Goal: Transaction & Acquisition: Purchase product/service

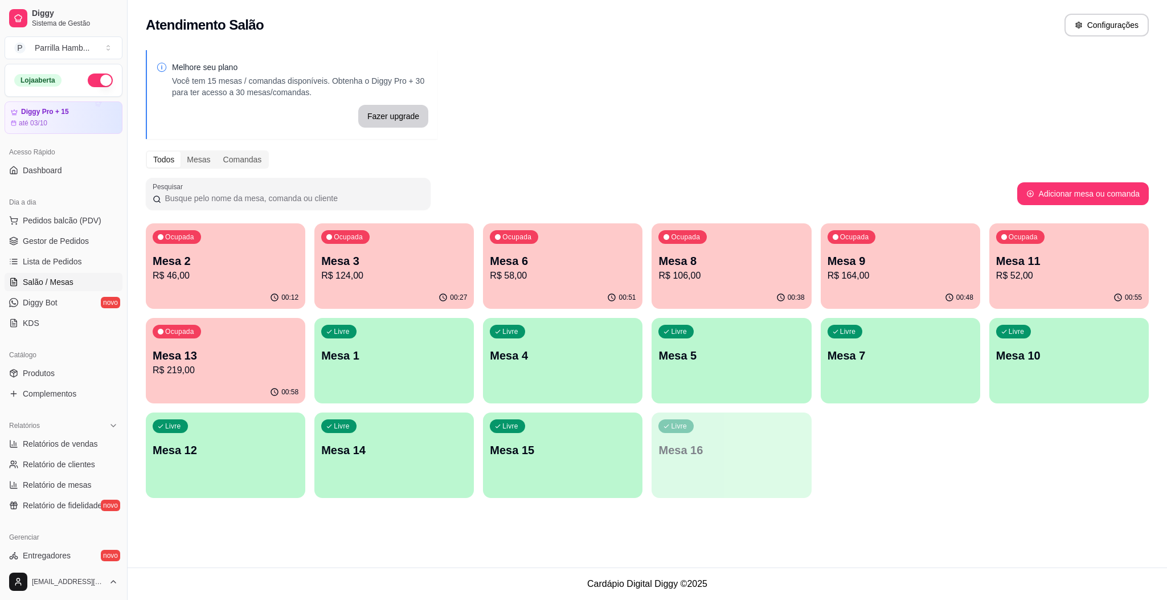
click at [409, 270] on p "R$ 124,00" at bounding box center [394, 276] width 146 height 14
click at [853, 281] on p "R$ 164,00" at bounding box center [899, 275] width 141 height 13
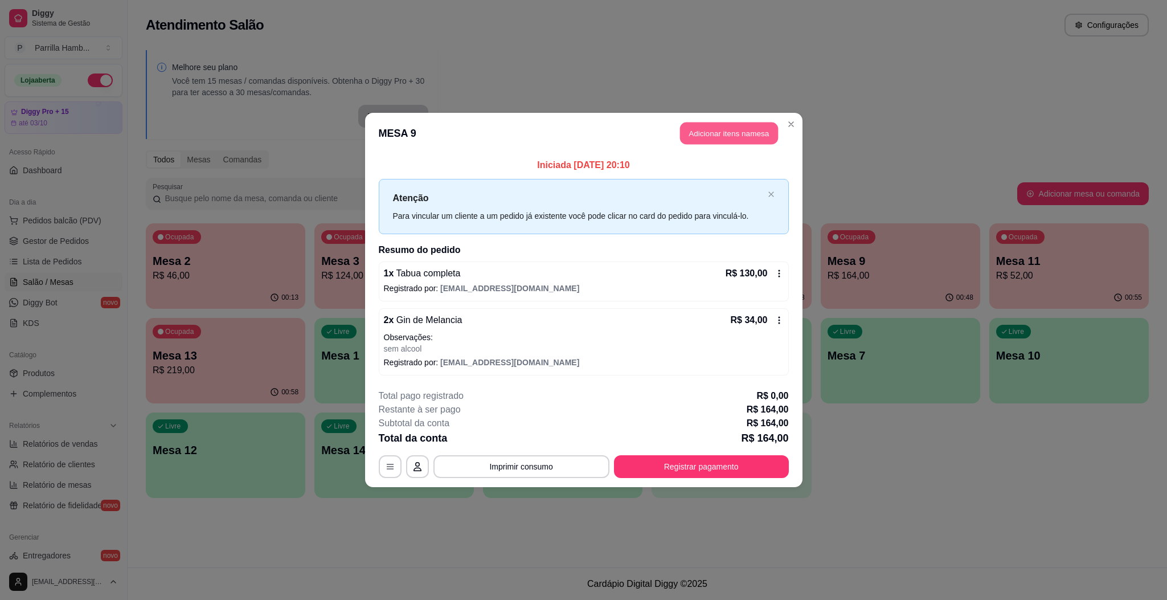
click at [752, 140] on button "Adicionar itens na mesa" at bounding box center [729, 133] width 98 height 22
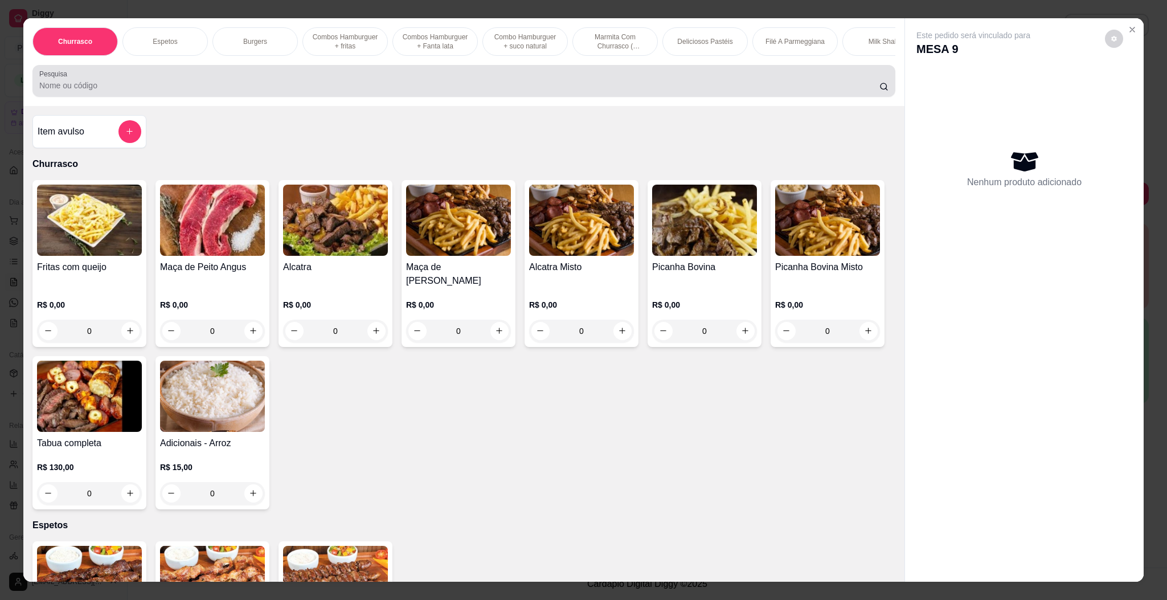
click at [670, 91] on input "Pesquisa" at bounding box center [459, 85] width 840 height 11
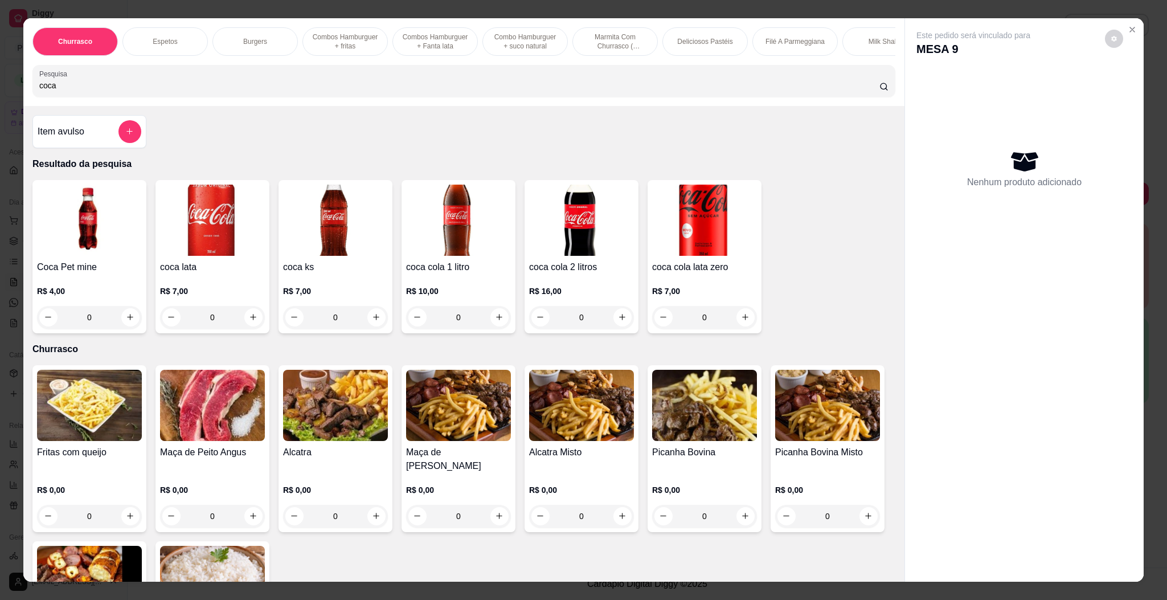
type input "coca"
click at [480, 211] on img at bounding box center [458, 220] width 105 height 71
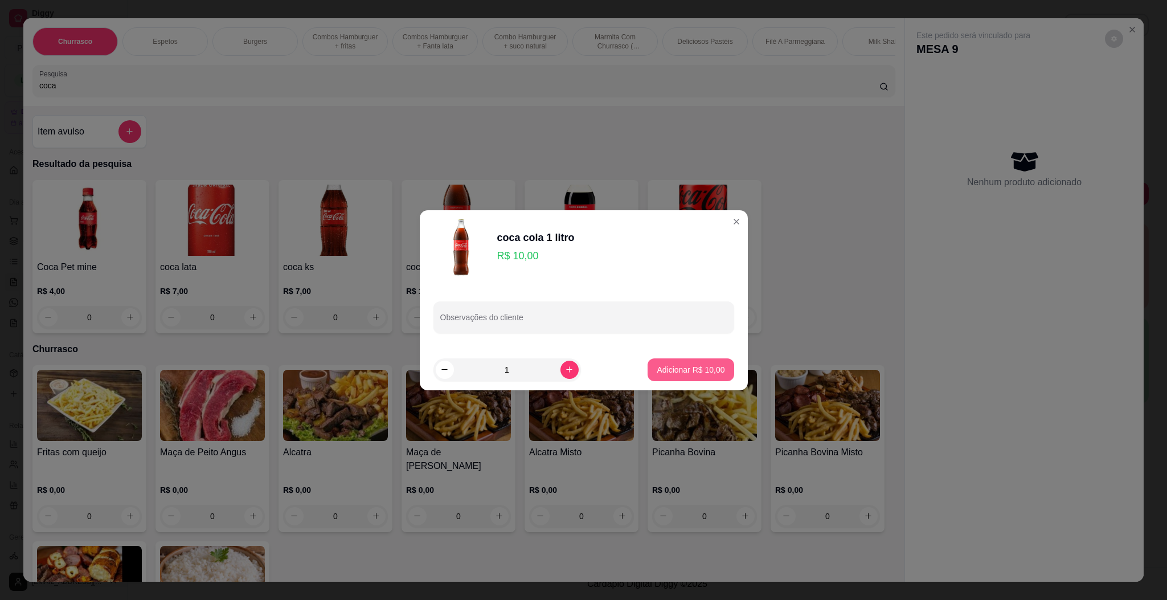
click at [667, 367] on p "Adicionar R$ 10,00" at bounding box center [691, 369] width 68 height 11
type input "1"
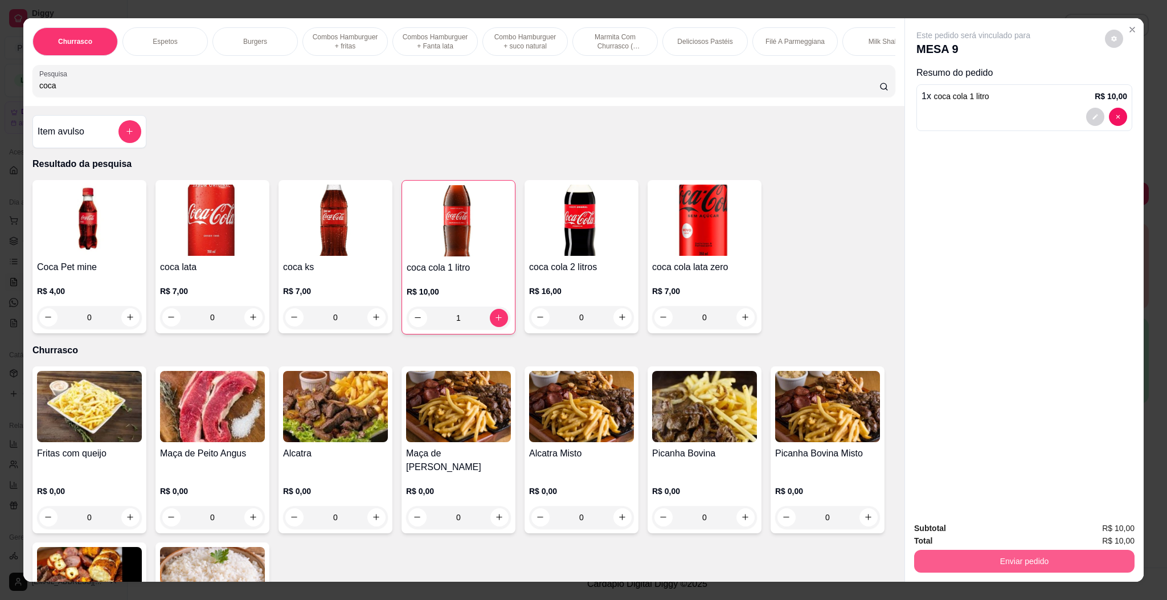
click at [1013, 564] on button "Enviar pedido" at bounding box center [1024, 561] width 220 height 23
click at [1099, 527] on button "Enviar pedido" at bounding box center [1103, 533] width 64 height 22
